Goal: Information Seeking & Learning: Check status

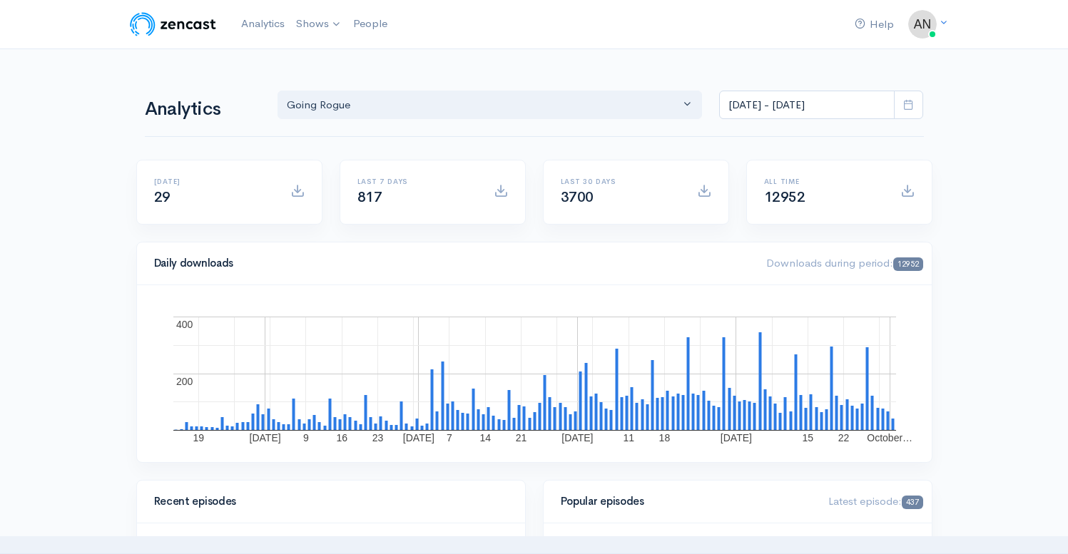
select select "15466"
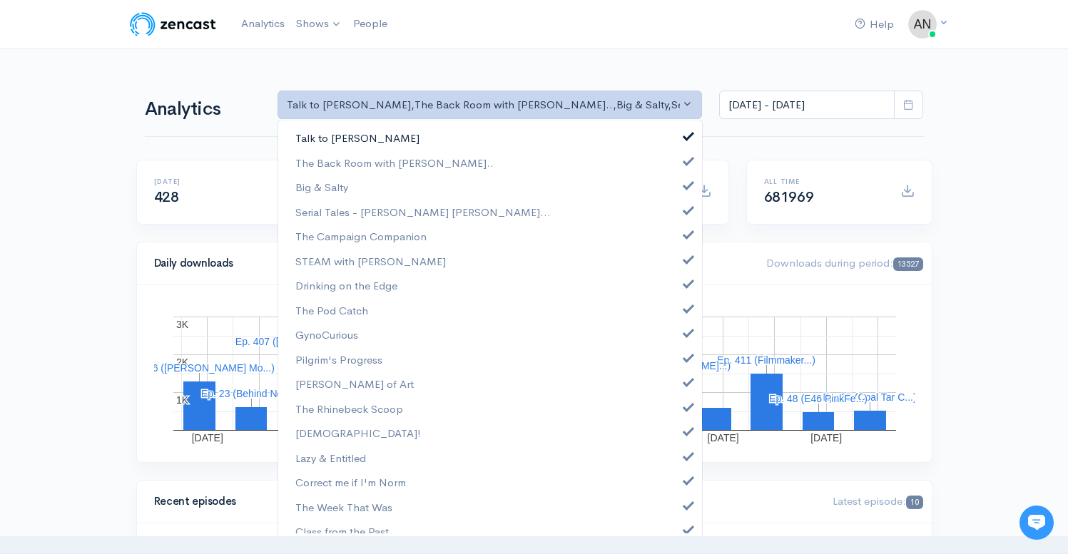
scroll to position [386, 0]
click at [666, 138] on link "Talk to [PERSON_NAME]" at bounding box center [490, 138] width 424 height 25
select select "10316"
click at [686, 188] on span at bounding box center [689, 183] width 6 height 11
click at [686, 212] on span at bounding box center [689, 208] width 6 height 11
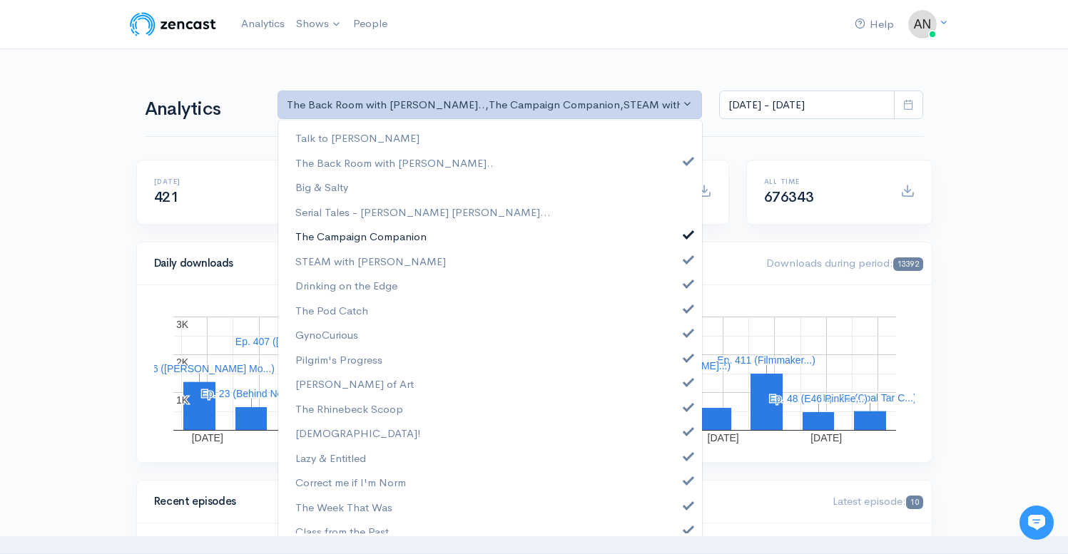
click at [686, 238] on span at bounding box center [689, 233] width 6 height 11
click at [686, 261] on span at bounding box center [689, 258] width 6 height 11
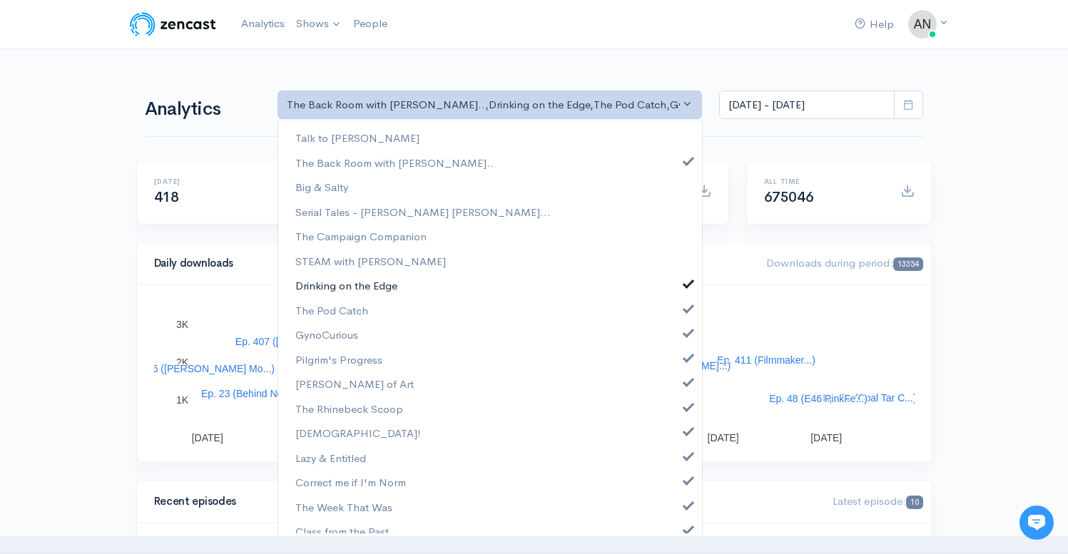
scroll to position [0, 0]
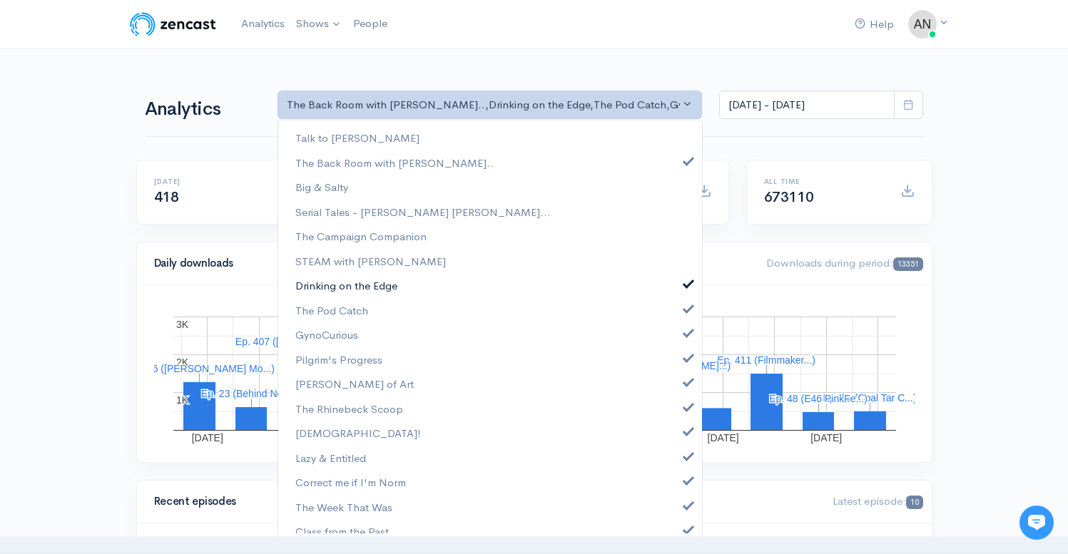
click at [678, 288] on link "Drinking on the Edge" at bounding box center [490, 285] width 424 height 25
click at [678, 315] on link "The Pod Catch" at bounding box center [490, 310] width 424 height 25
click at [678, 340] on link "GynoCurious" at bounding box center [490, 334] width 424 height 25
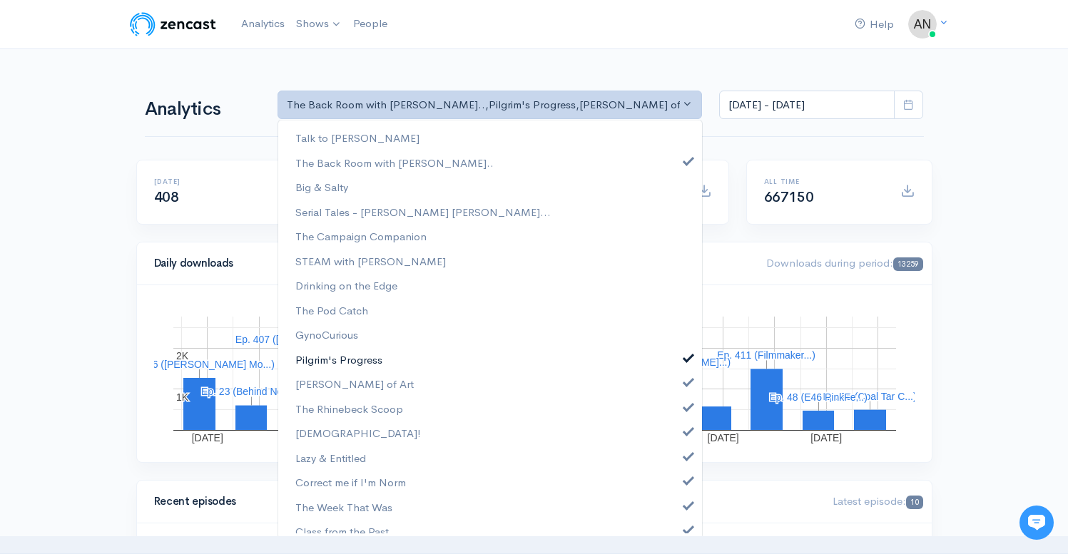
click at [678, 363] on link "Pilgrim's Progress" at bounding box center [490, 359] width 424 height 25
click at [678, 387] on link "[PERSON_NAME] of Art" at bounding box center [490, 384] width 424 height 25
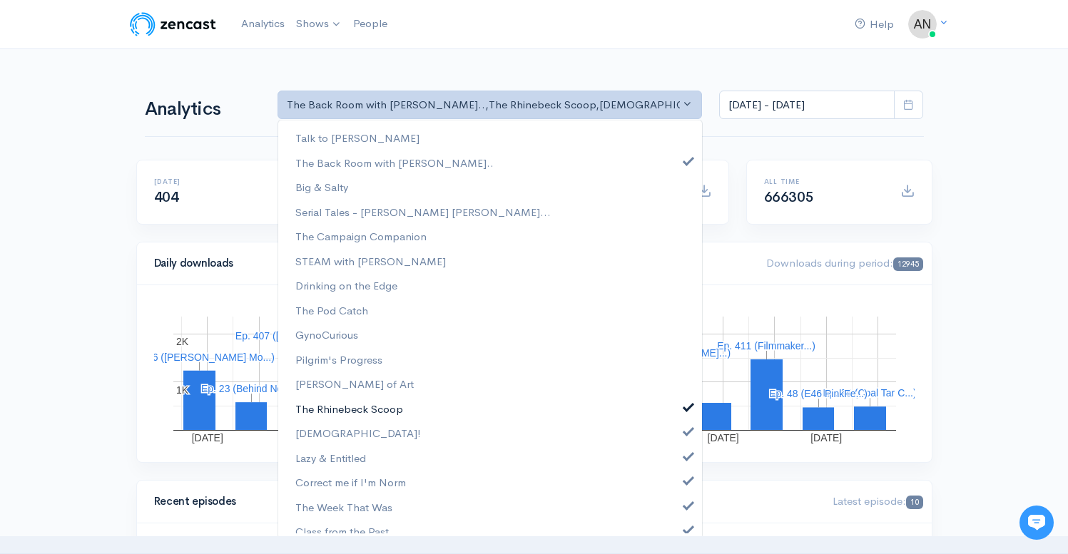
click at [686, 407] on span at bounding box center [689, 405] width 6 height 11
click at [678, 439] on link "[DEMOGRAPHIC_DATA]!" at bounding box center [490, 433] width 424 height 25
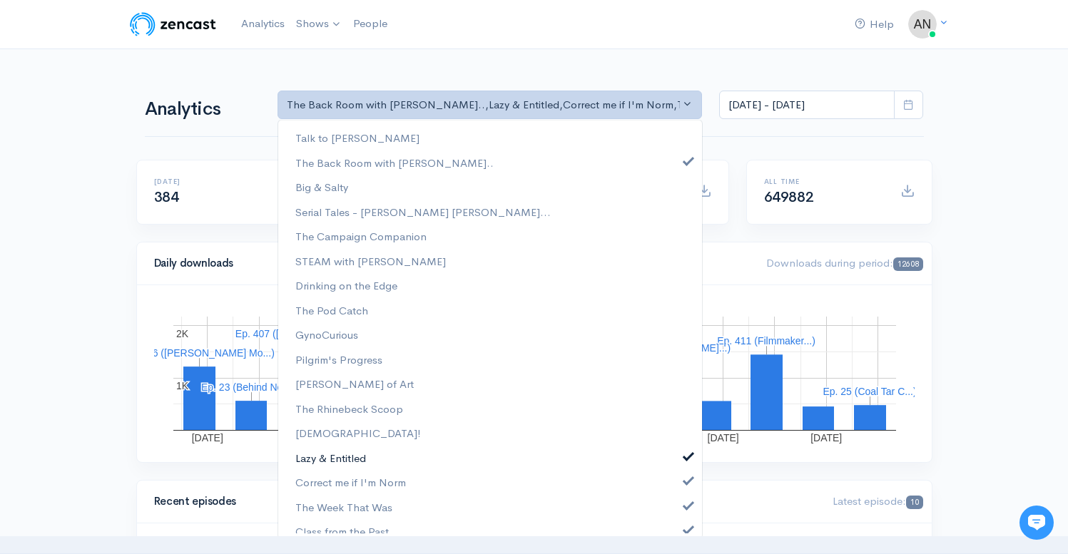
click at [678, 463] on link "Lazy & Entitled" at bounding box center [490, 458] width 424 height 25
click at [678, 490] on link "Correct me if I'm Norm" at bounding box center [490, 482] width 424 height 25
click at [686, 506] on span at bounding box center [689, 504] width 6 height 11
click at [686, 532] on span at bounding box center [689, 528] width 6 height 11
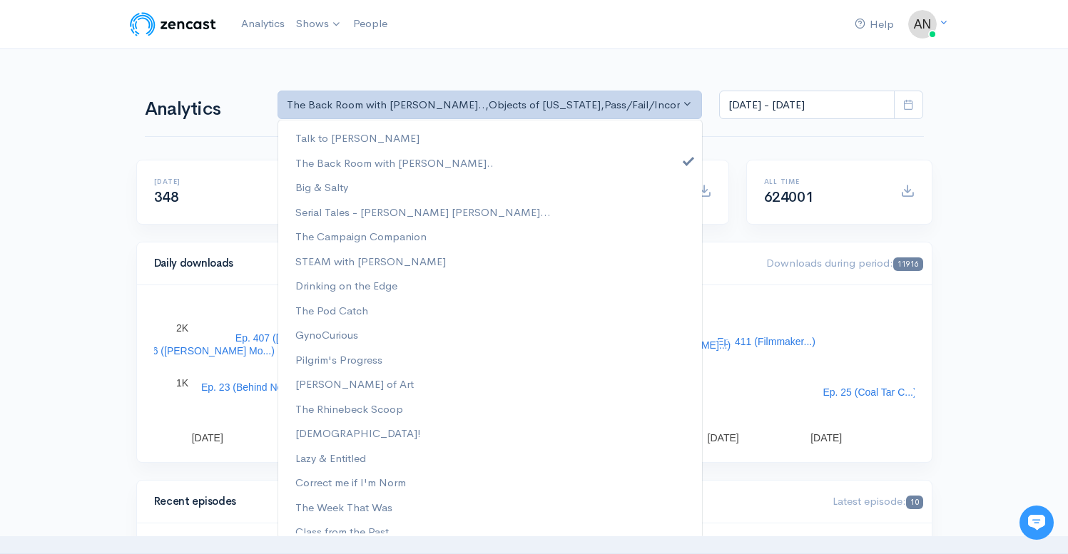
scroll to position [208, 0]
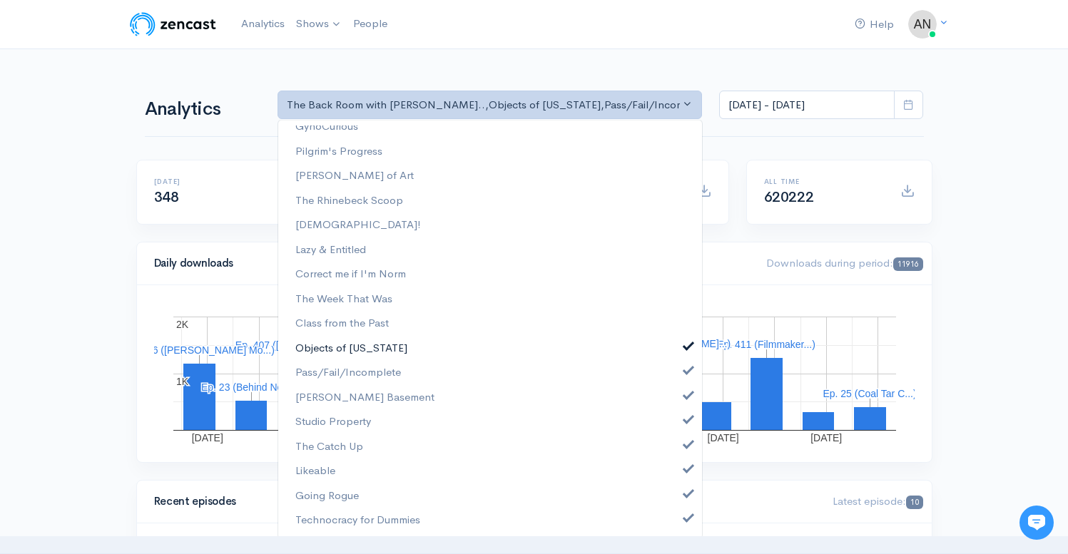
click at [681, 342] on link "Objects of [US_STATE]" at bounding box center [490, 348] width 424 height 25
click at [681, 374] on link "Pass/Fail/Incomplete" at bounding box center [490, 372] width 424 height 25
click at [681, 391] on link "[PERSON_NAME] Basement" at bounding box center [490, 397] width 424 height 25
click at [686, 422] on span at bounding box center [689, 418] width 6 height 11
click at [679, 452] on link "The Catch Up" at bounding box center [490, 446] width 424 height 25
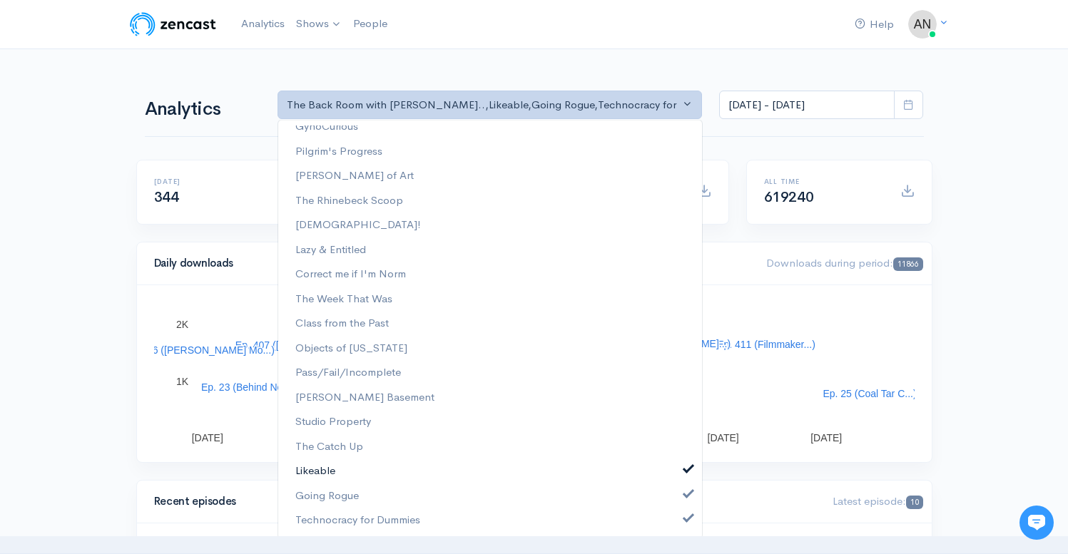
click at [678, 478] on link "Likeable" at bounding box center [490, 471] width 424 height 25
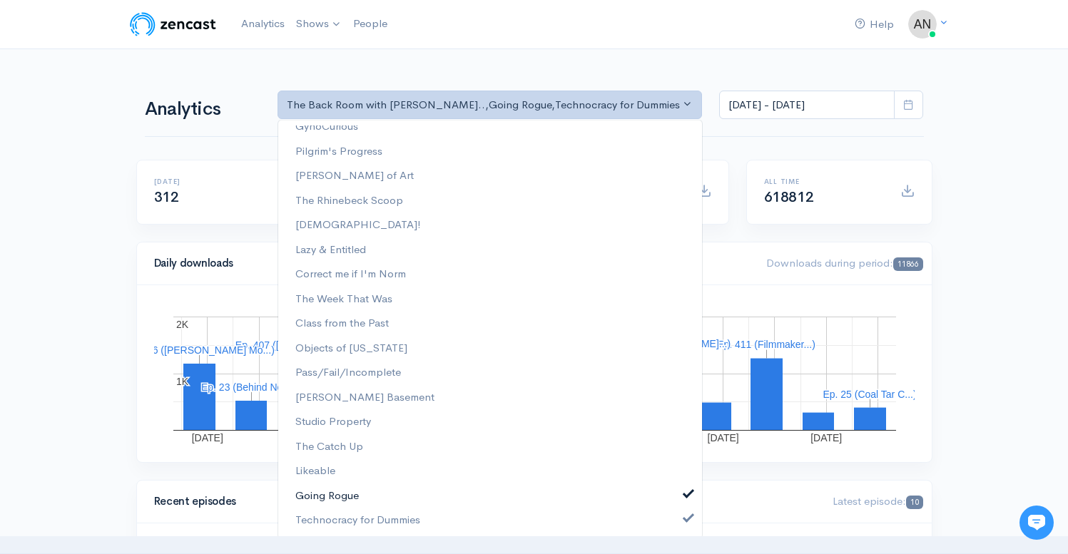
click at [678, 505] on link "Going Rogue" at bounding box center [490, 496] width 424 height 25
click at [678, 531] on link "Technocracy for Dummies" at bounding box center [490, 520] width 424 height 25
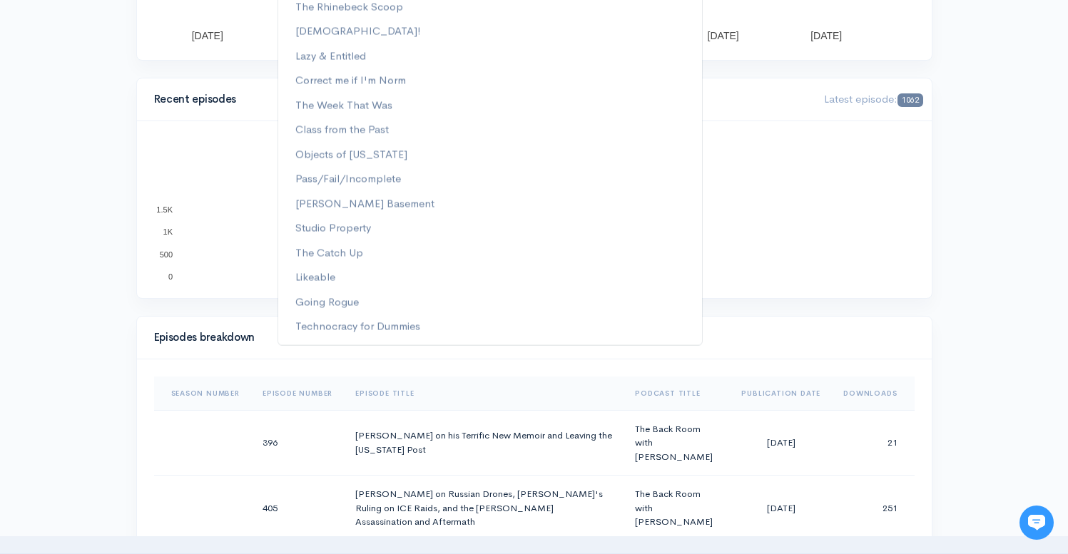
scroll to position [0, 0]
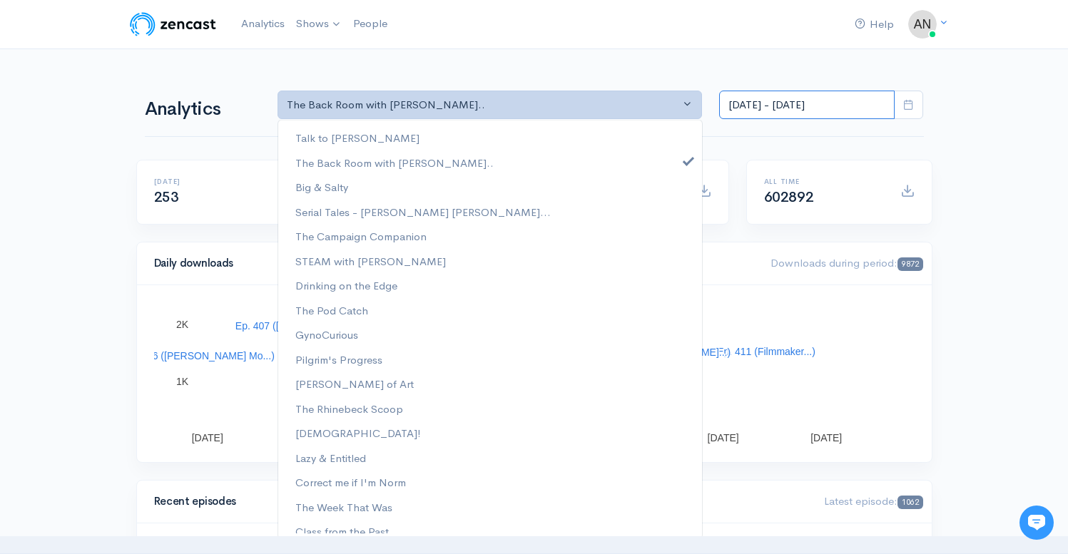
click at [780, 108] on input "[DATE] - [DATE]" at bounding box center [806, 105] width 175 height 29
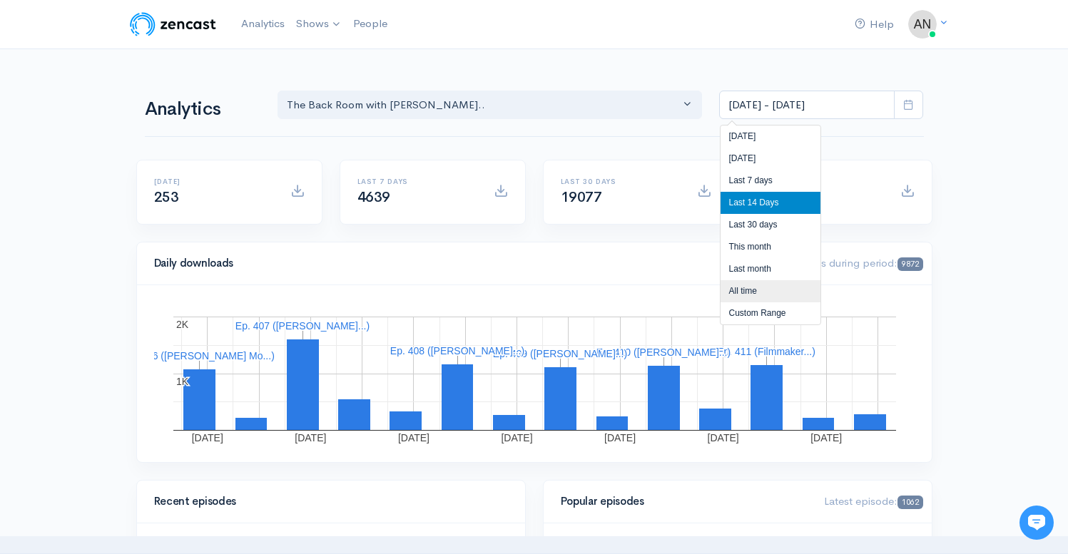
click at [737, 290] on li "All time" at bounding box center [770, 291] width 100 height 22
type input "[DATE] - [DATE]"
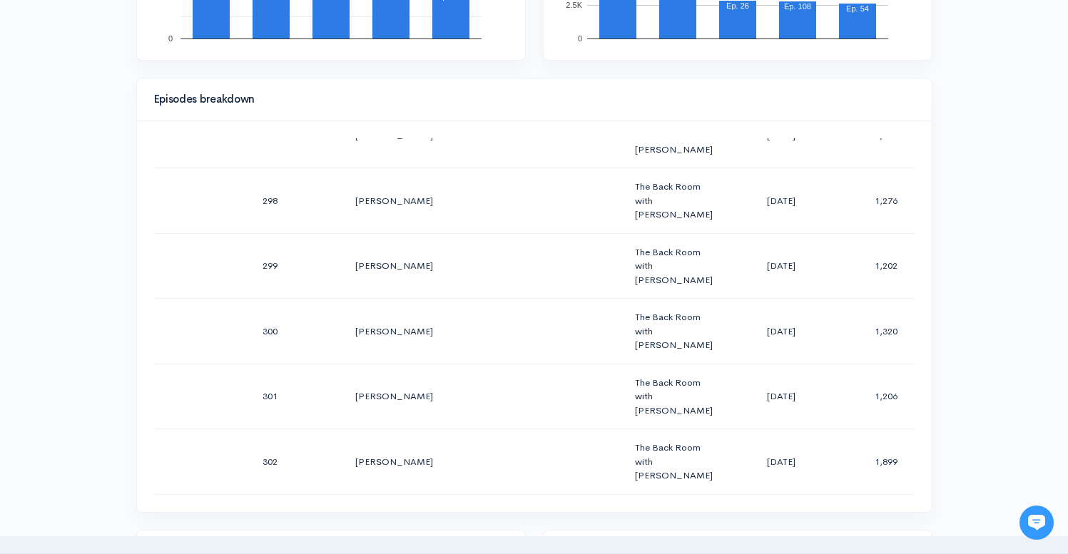
scroll to position [19632, 0]
